Goal: Task Accomplishment & Management: Use online tool/utility

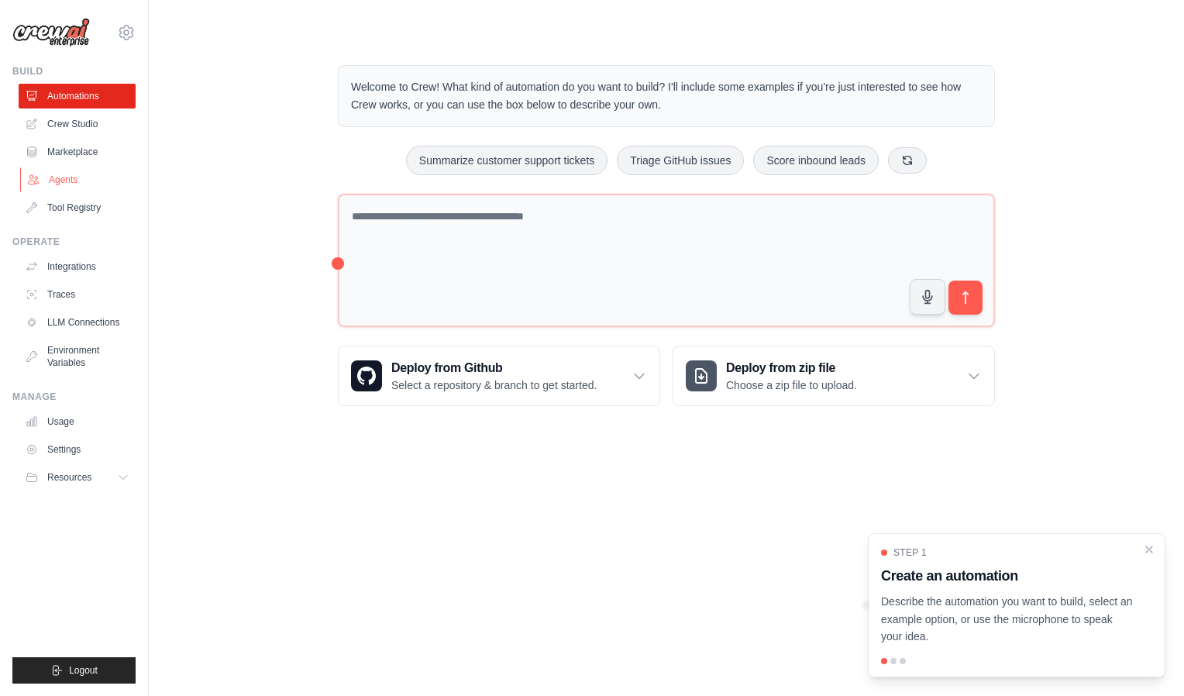
click at [55, 178] on link "Agents" at bounding box center [78, 179] width 117 height 25
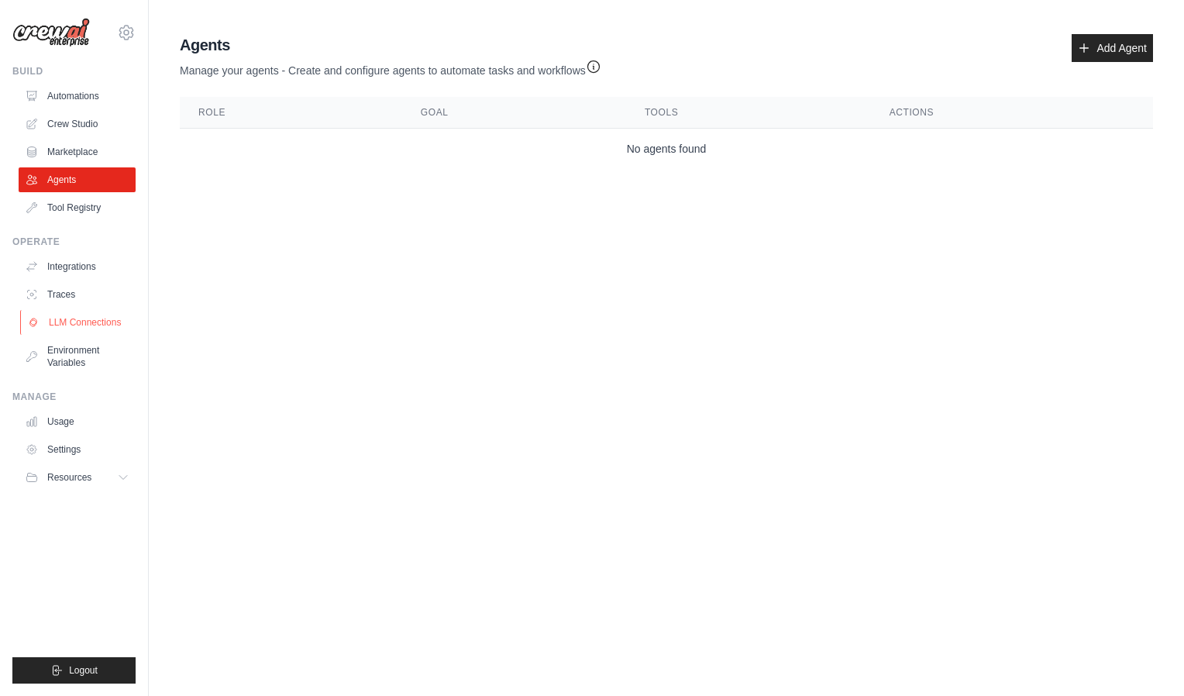
click at [56, 318] on link "LLM Connections" at bounding box center [78, 322] width 117 height 25
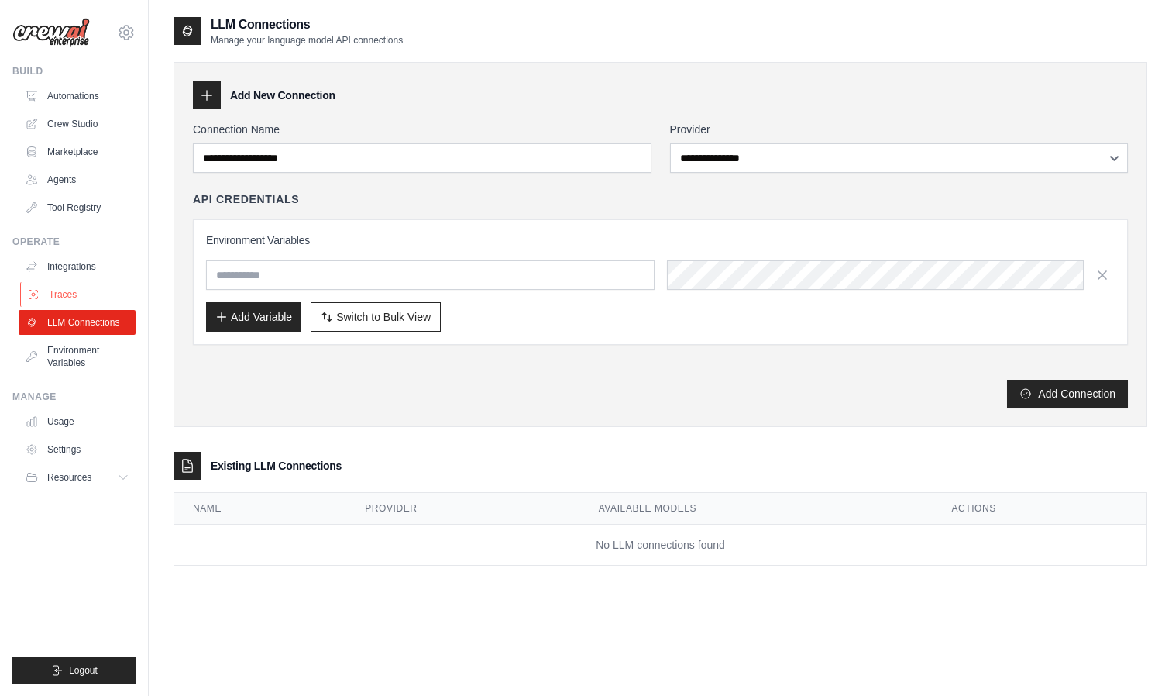
click at [67, 300] on link "Traces" at bounding box center [78, 294] width 117 height 25
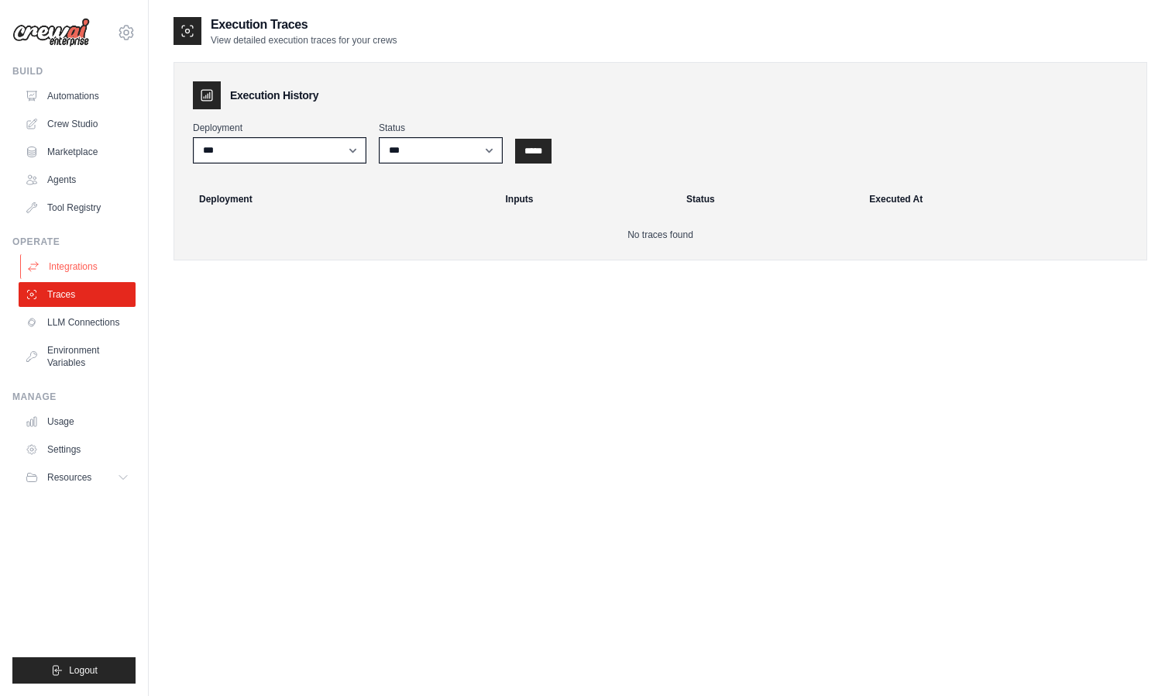
click at [95, 276] on link "Integrations" at bounding box center [78, 266] width 117 height 25
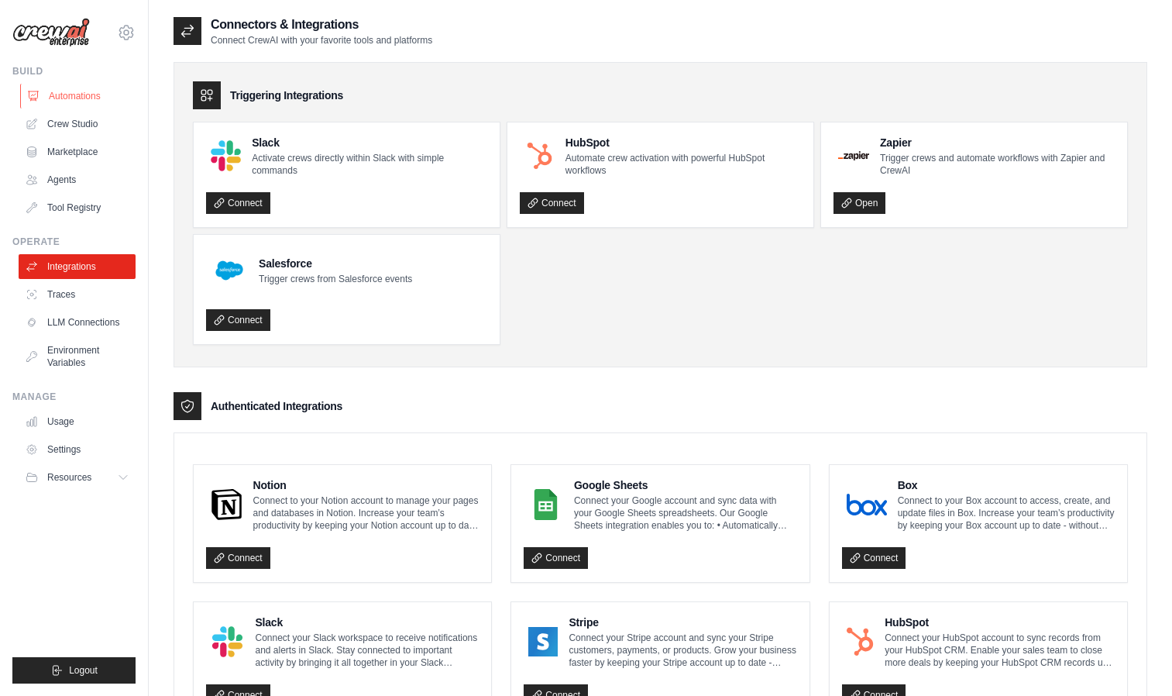
click at [78, 100] on link "Automations" at bounding box center [78, 96] width 117 height 25
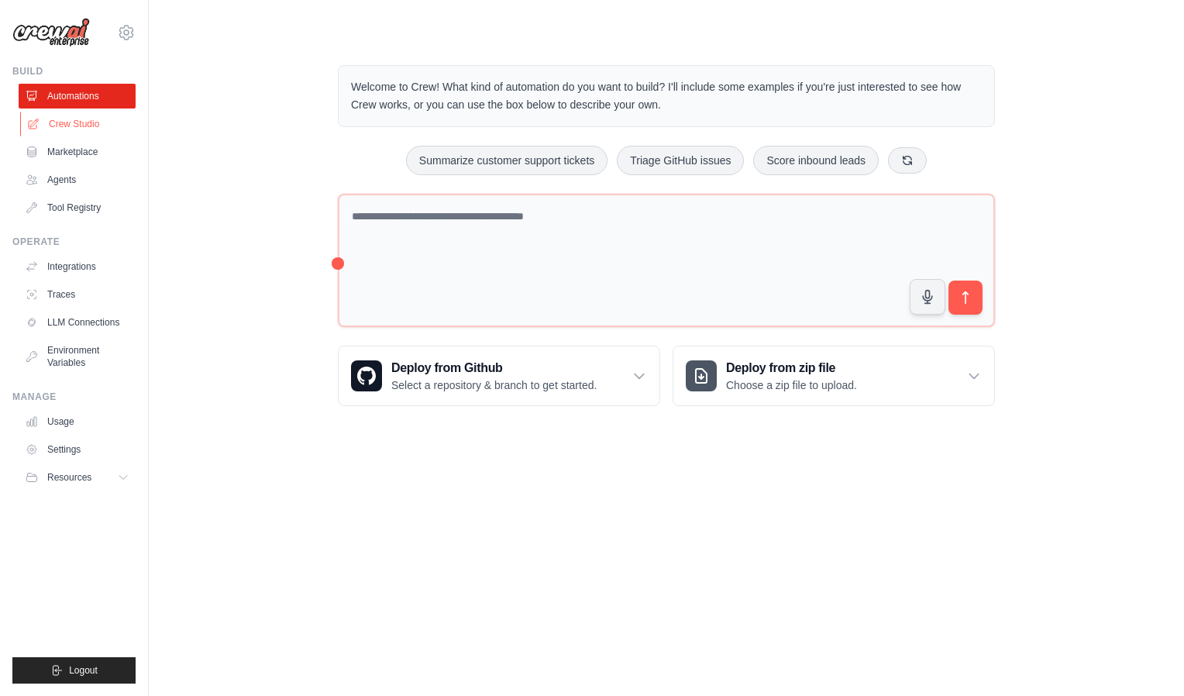
click at [86, 124] on link "Crew Studio" at bounding box center [78, 124] width 117 height 25
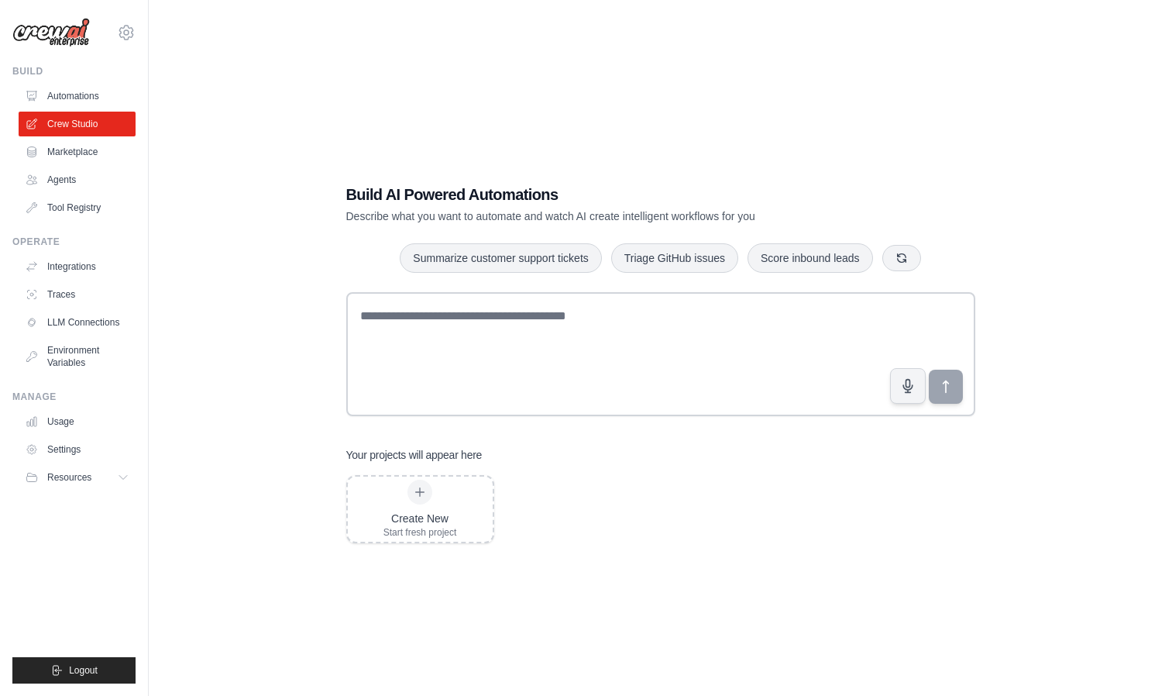
click at [90, 166] on ul "Automations Crew Studio Marketplace Agents Tool Registry" at bounding box center [77, 152] width 117 height 136
click at [94, 155] on link "Marketplace" at bounding box center [78, 151] width 117 height 25
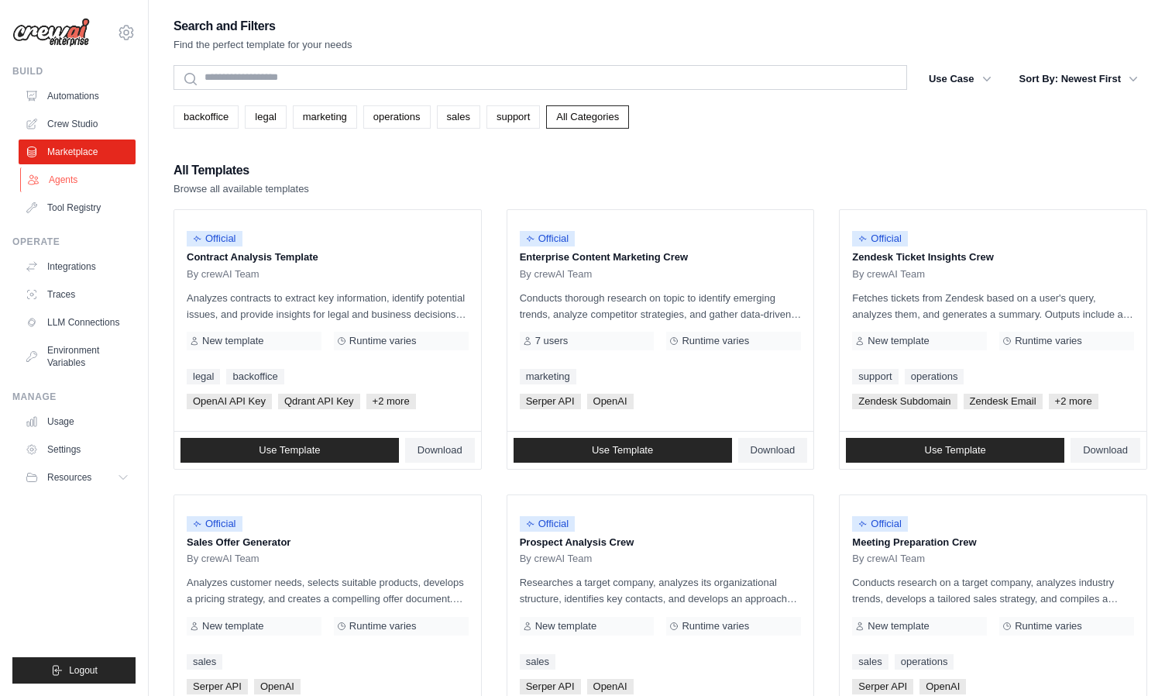
click at [57, 177] on link "Agents" at bounding box center [78, 179] width 117 height 25
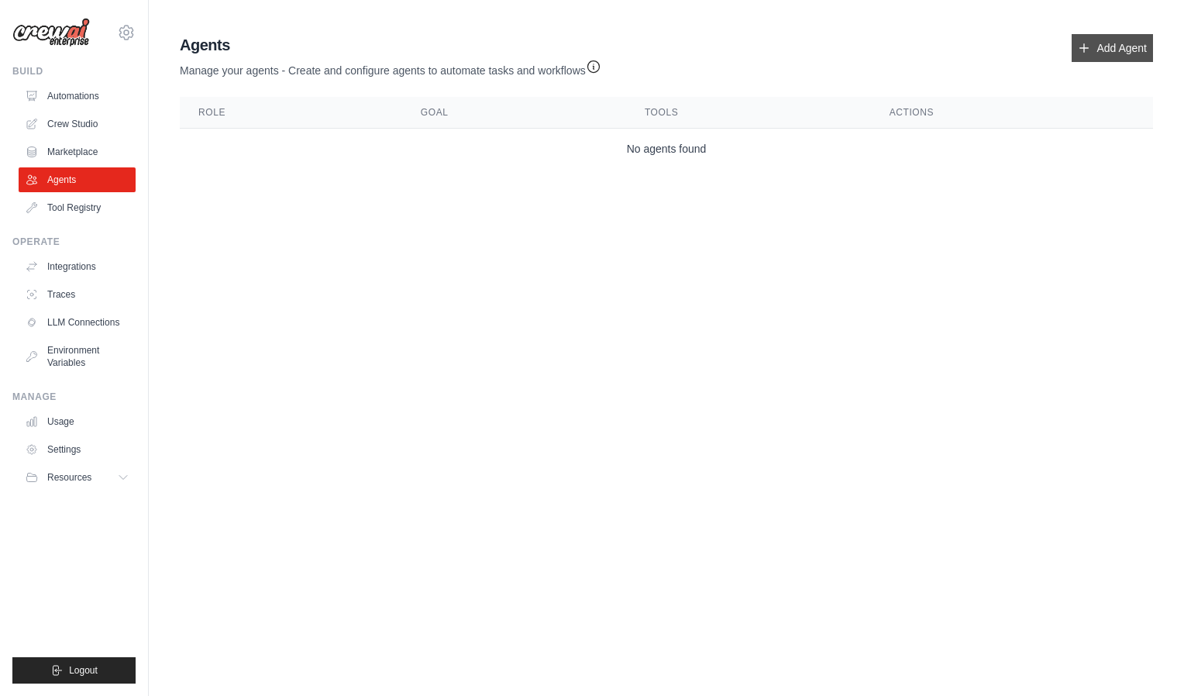
click at [1137, 56] on link "Add Agent" at bounding box center [1112, 48] width 81 height 28
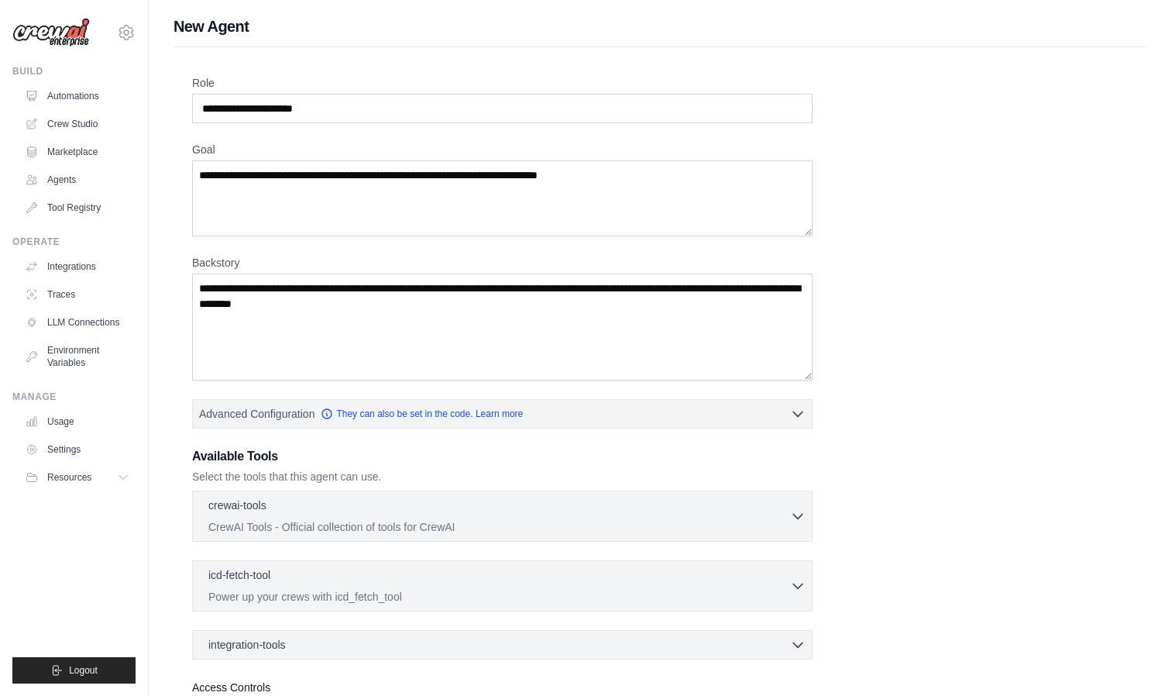
click at [1130, 47] on div "Role Goal Backstory Advanced Configuration They can also be set in the code. Le…" at bounding box center [661, 431] width 974 height 769
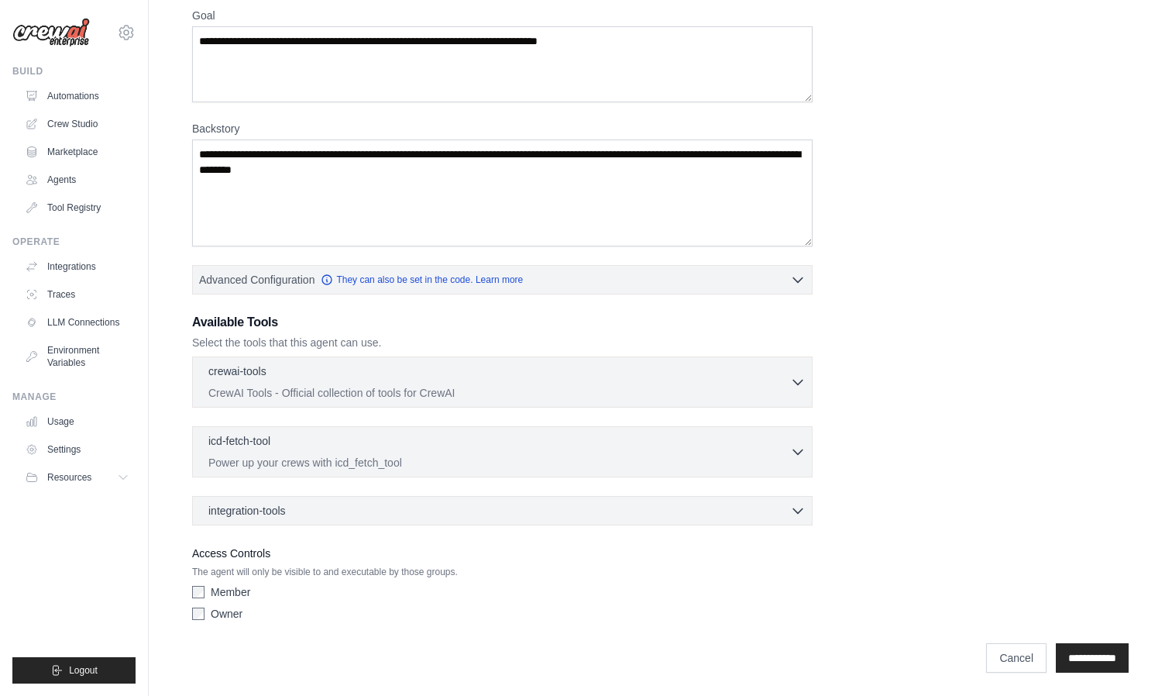
scroll to position [136, 0]
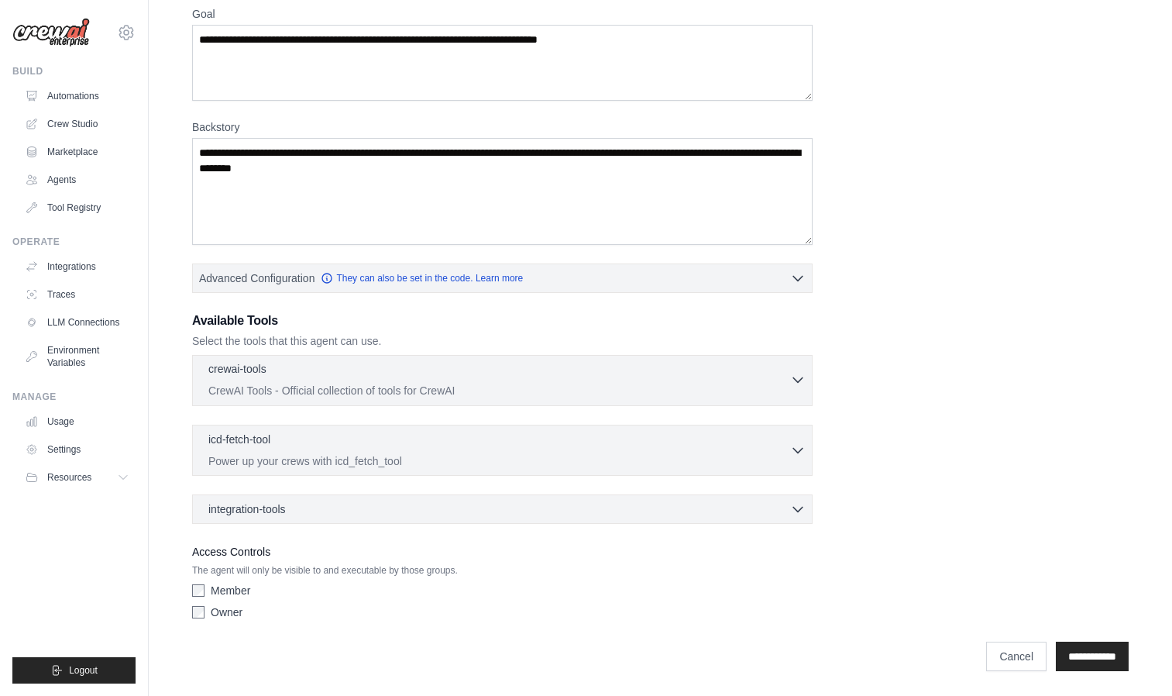
click at [490, 375] on div "crewai-tools 0 selected" at bounding box center [499, 370] width 582 height 19
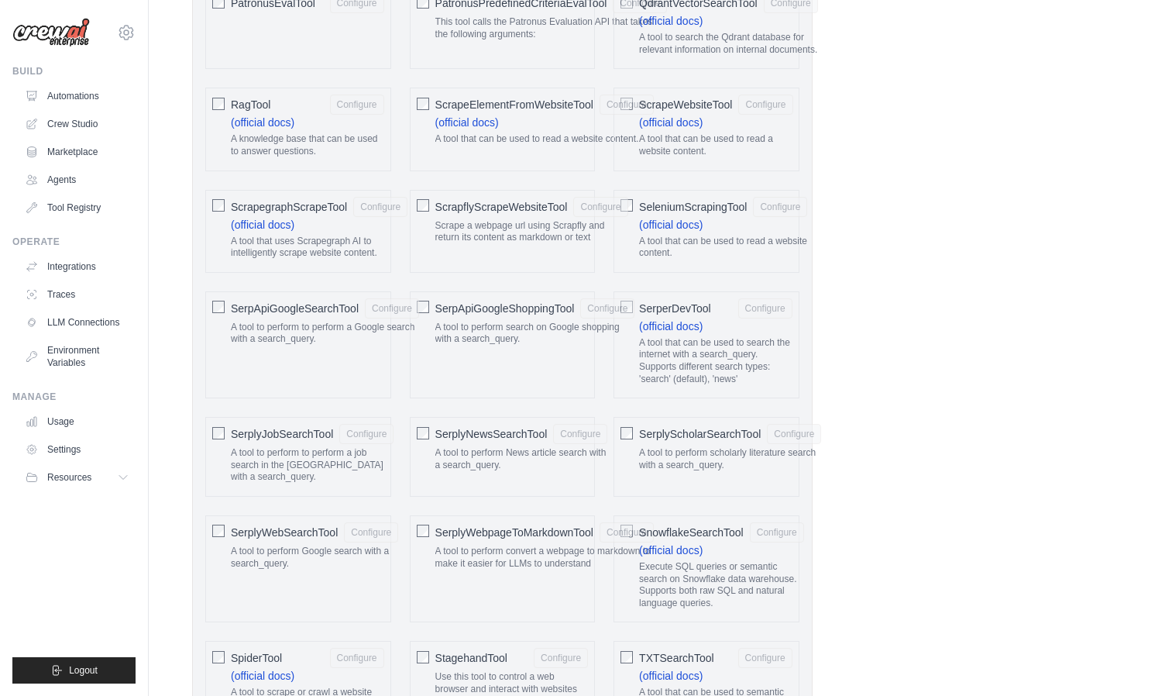
scroll to position [2383, 0]
